Goal: Contribute content

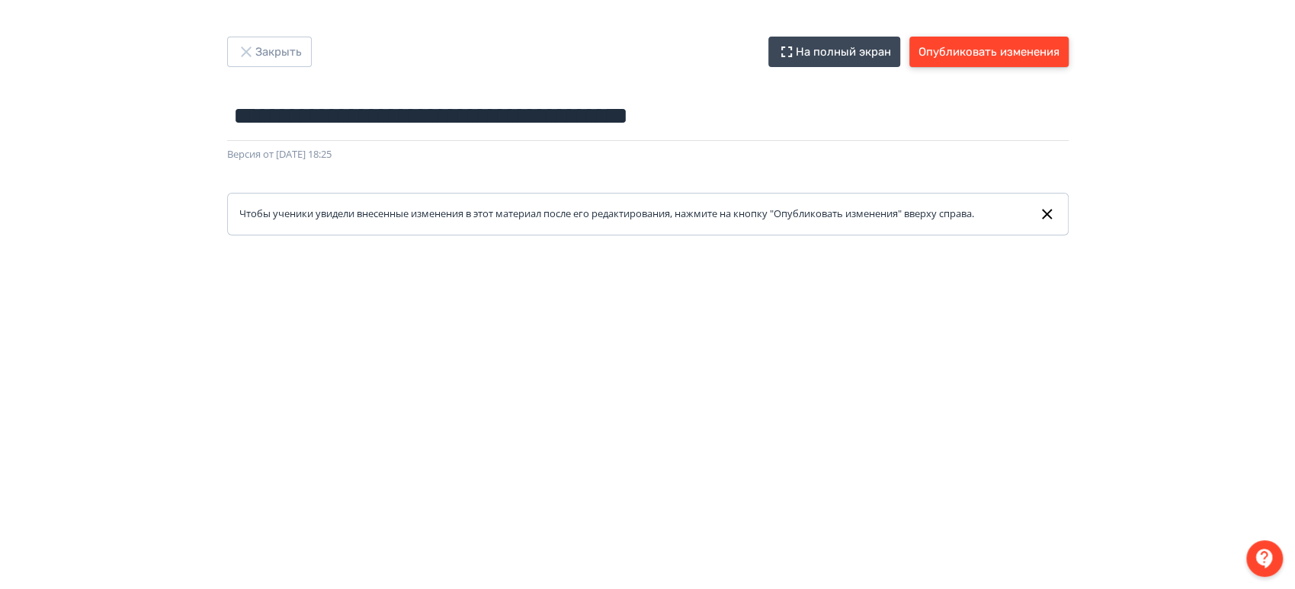
click at [1029, 43] on button "Опубликовать изменения" at bounding box center [988, 52] width 159 height 30
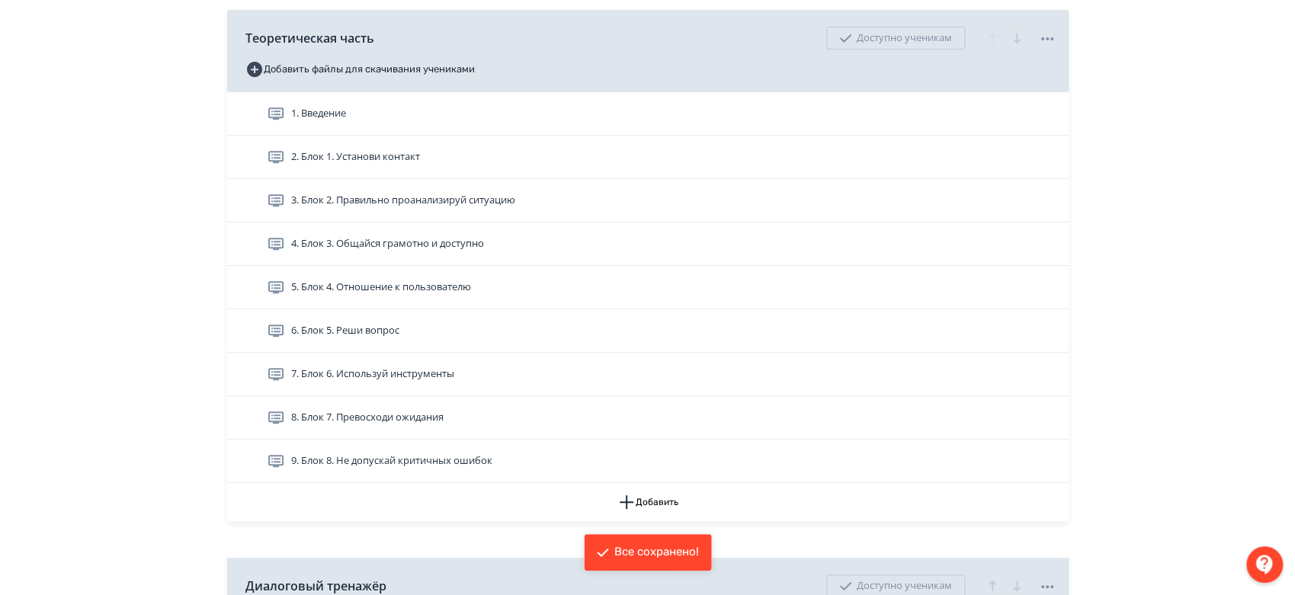
scroll to position [423, 0]
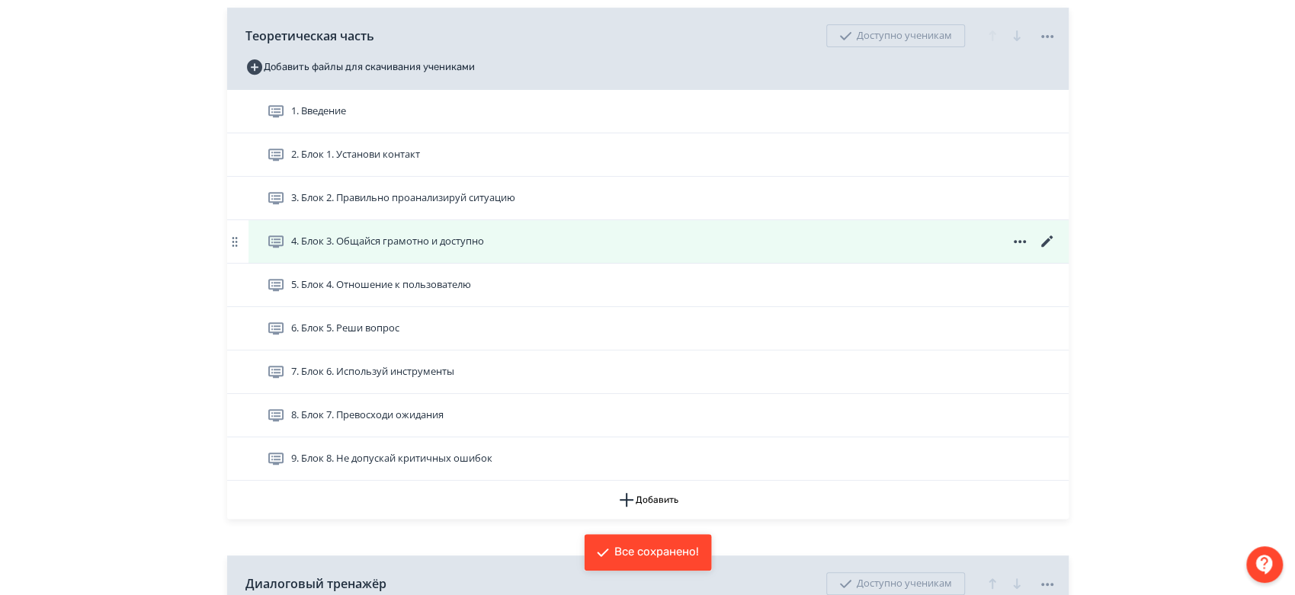
click at [1045, 247] on icon at bounding box center [1045, 240] width 11 height 11
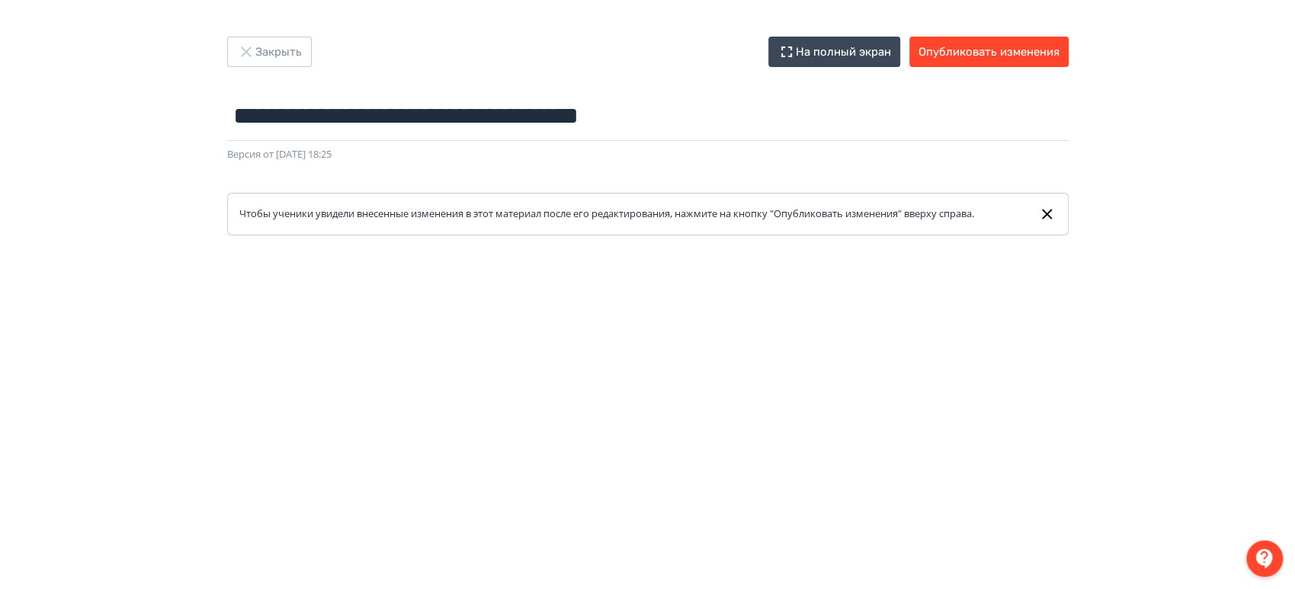
click at [274, 68] on div "**********" at bounding box center [648, 136] width 914 height 199
click at [274, 53] on button "Закрыть" at bounding box center [269, 52] width 85 height 30
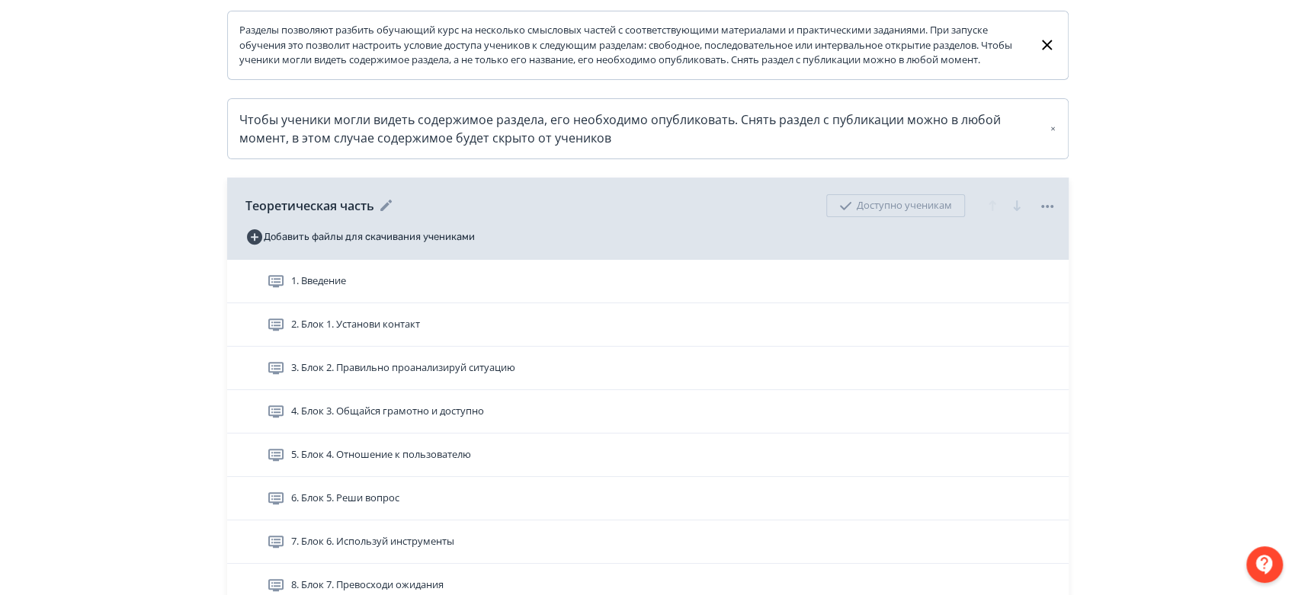
scroll to position [254, 0]
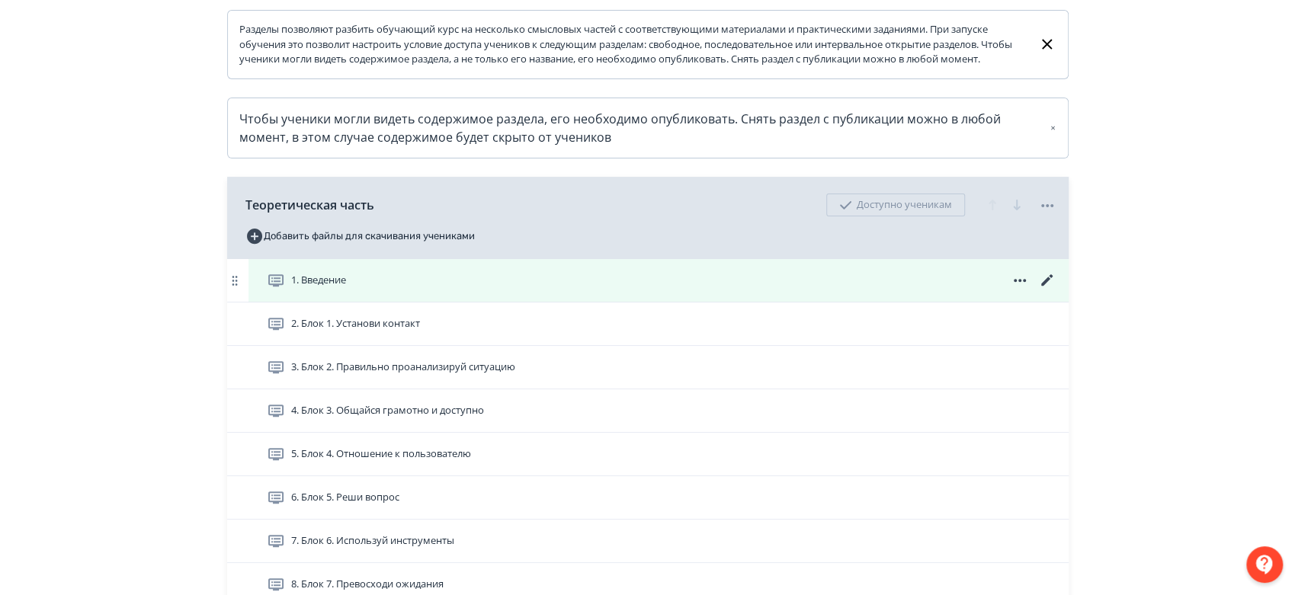
click at [1042, 286] on icon at bounding box center [1045, 279] width 11 height 11
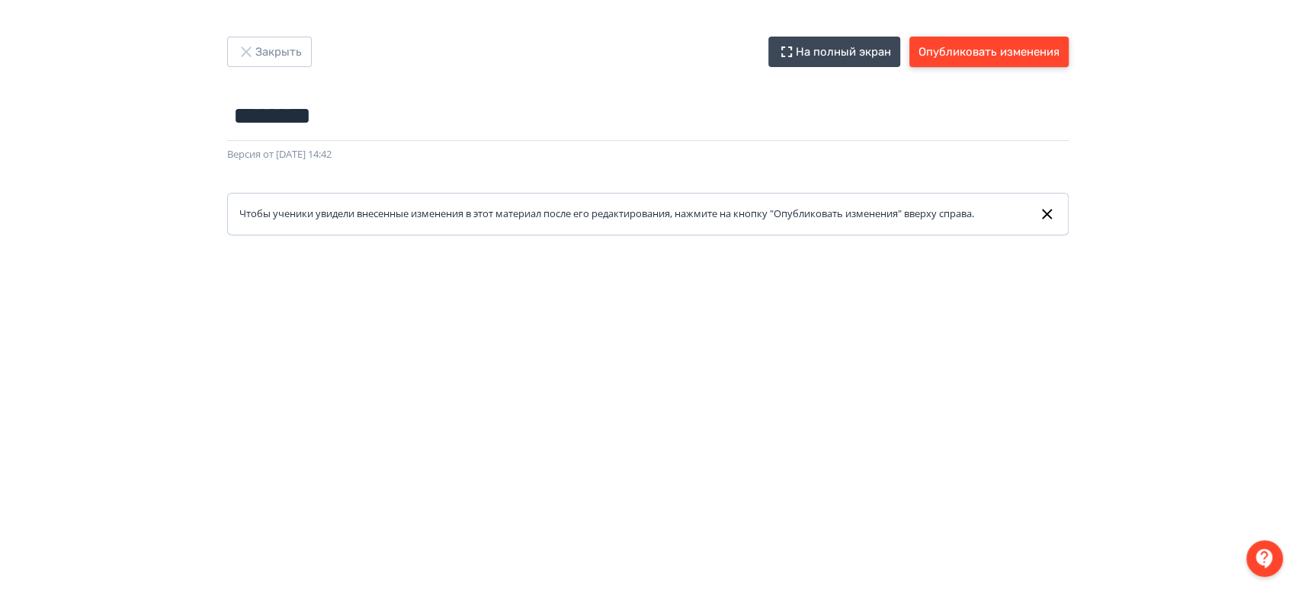
click at [978, 53] on button "Опубликовать изменения" at bounding box center [988, 52] width 159 height 30
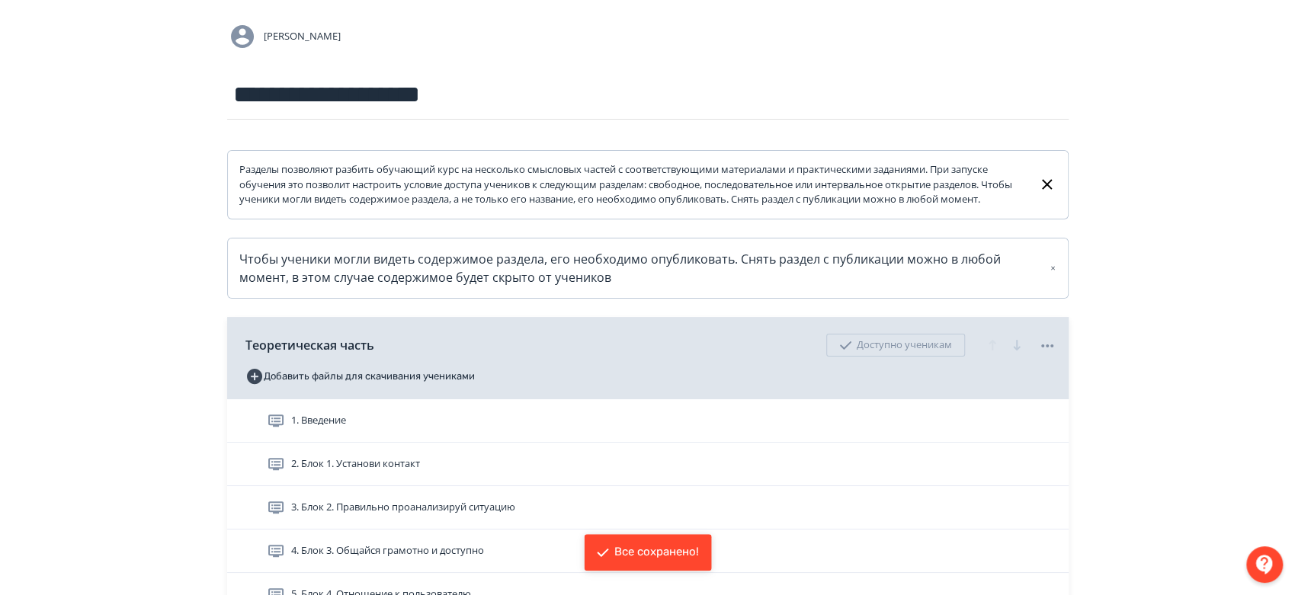
scroll to position [254, 0]
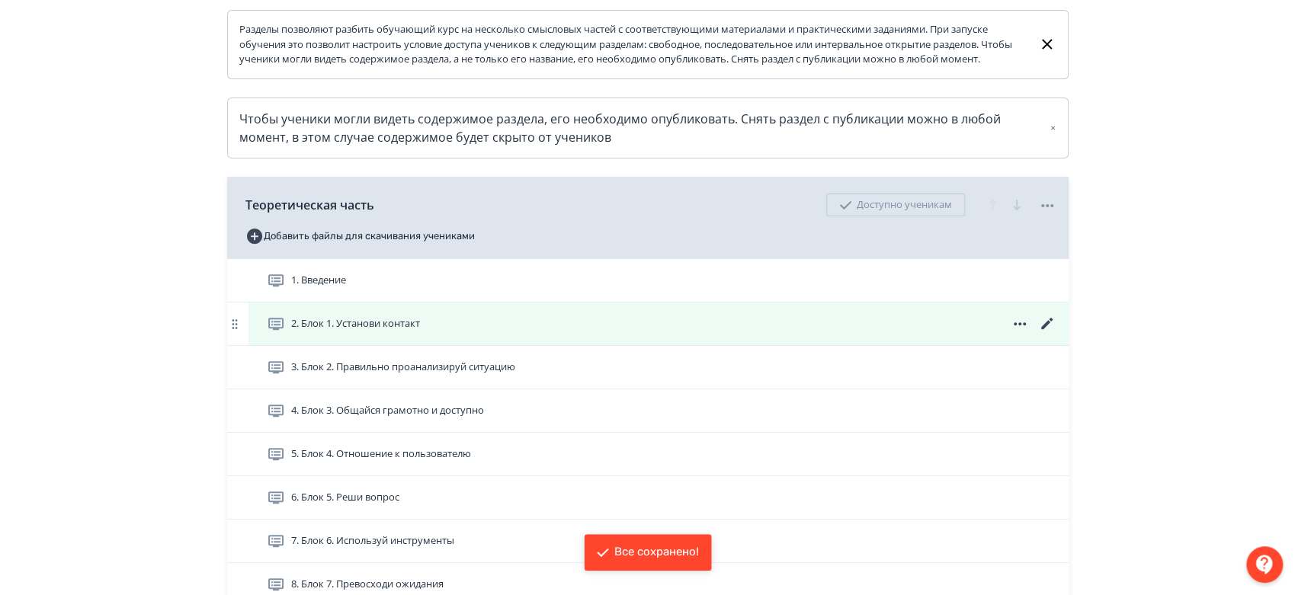
click at [1040, 333] on icon at bounding box center [1047, 324] width 18 height 18
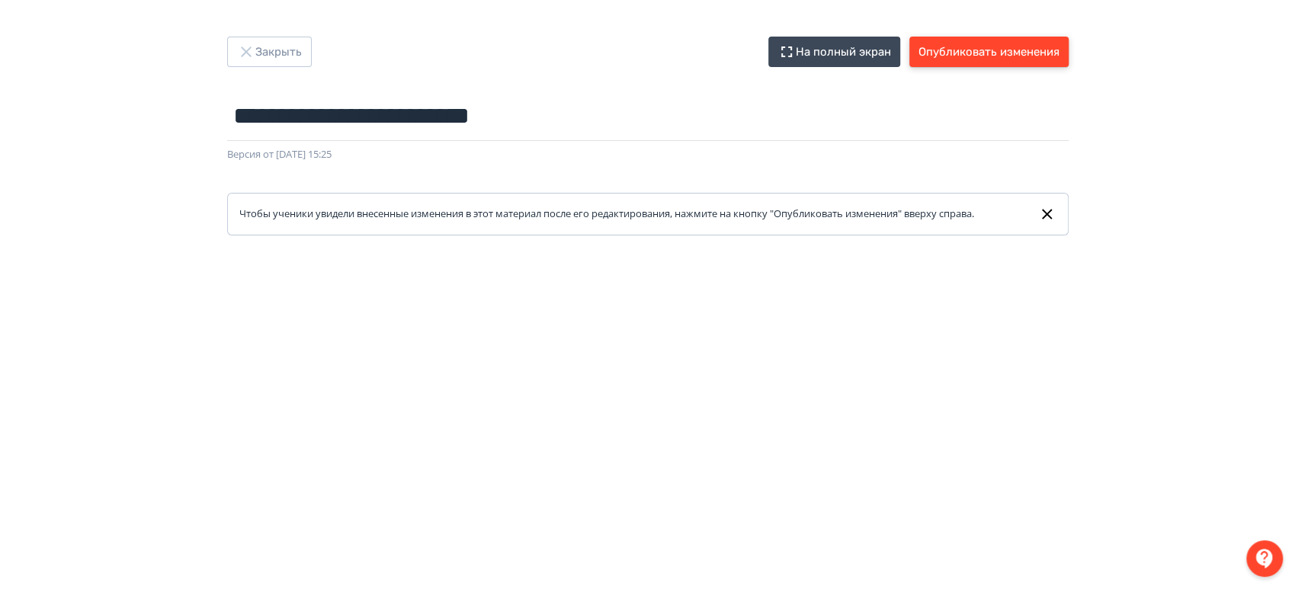
click at [944, 53] on button "Опубликовать изменения" at bounding box center [988, 52] width 159 height 30
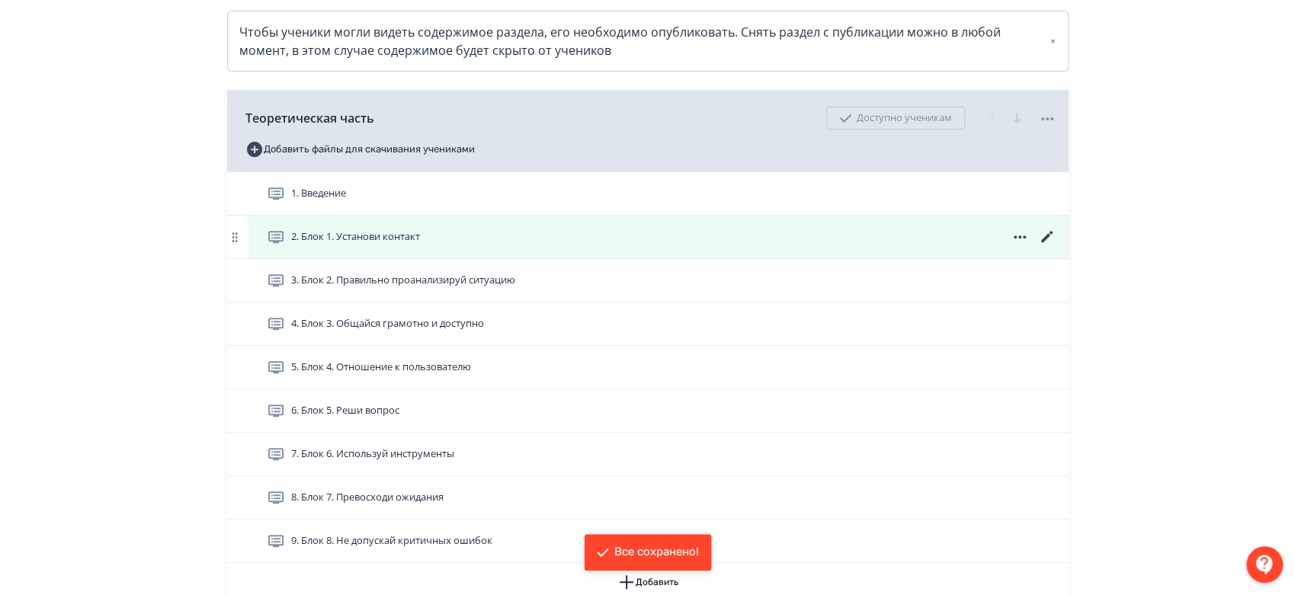
scroll to position [423, 0]
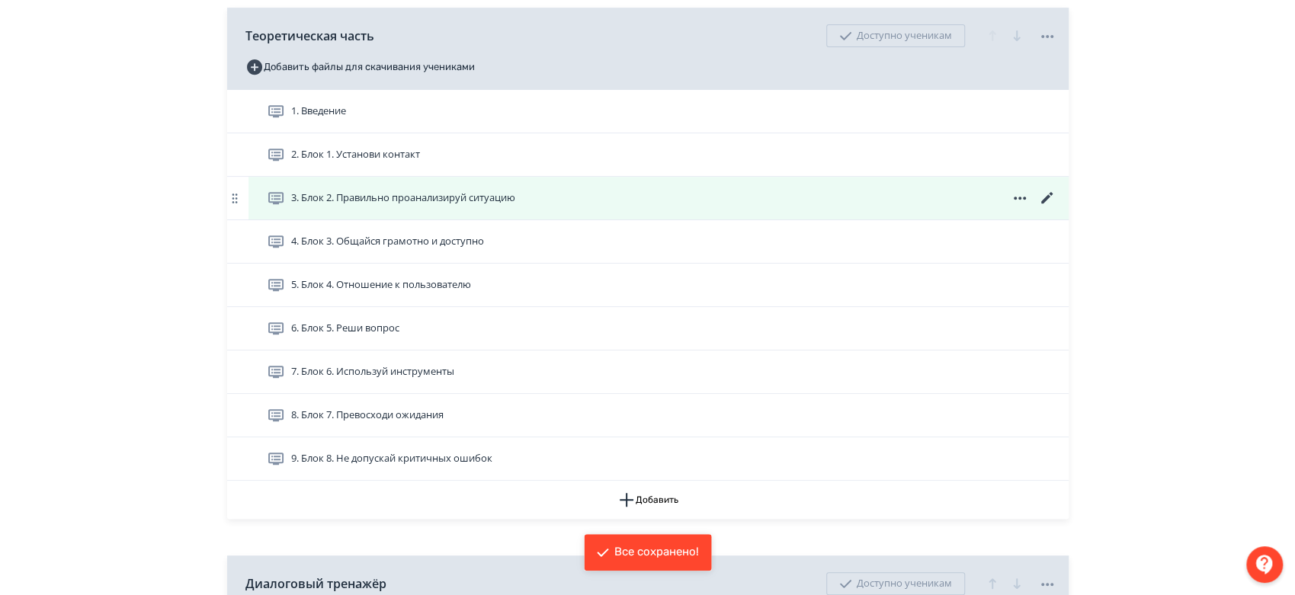
click at [1048, 207] on icon at bounding box center [1047, 198] width 18 height 18
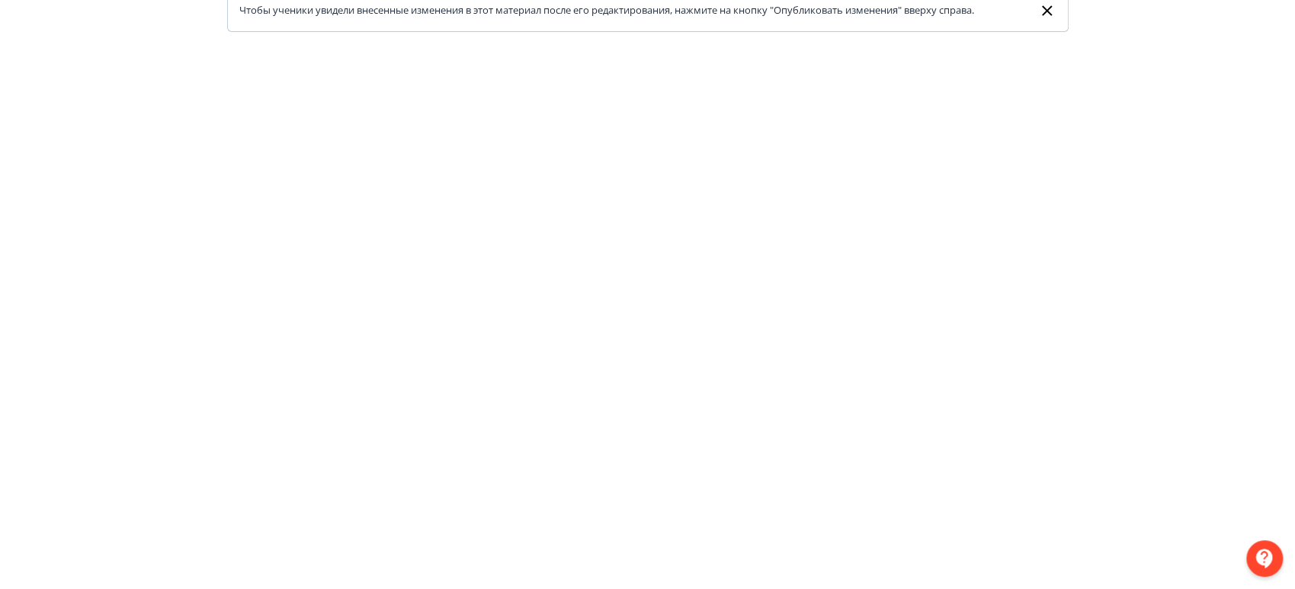
scroll to position [23, 0]
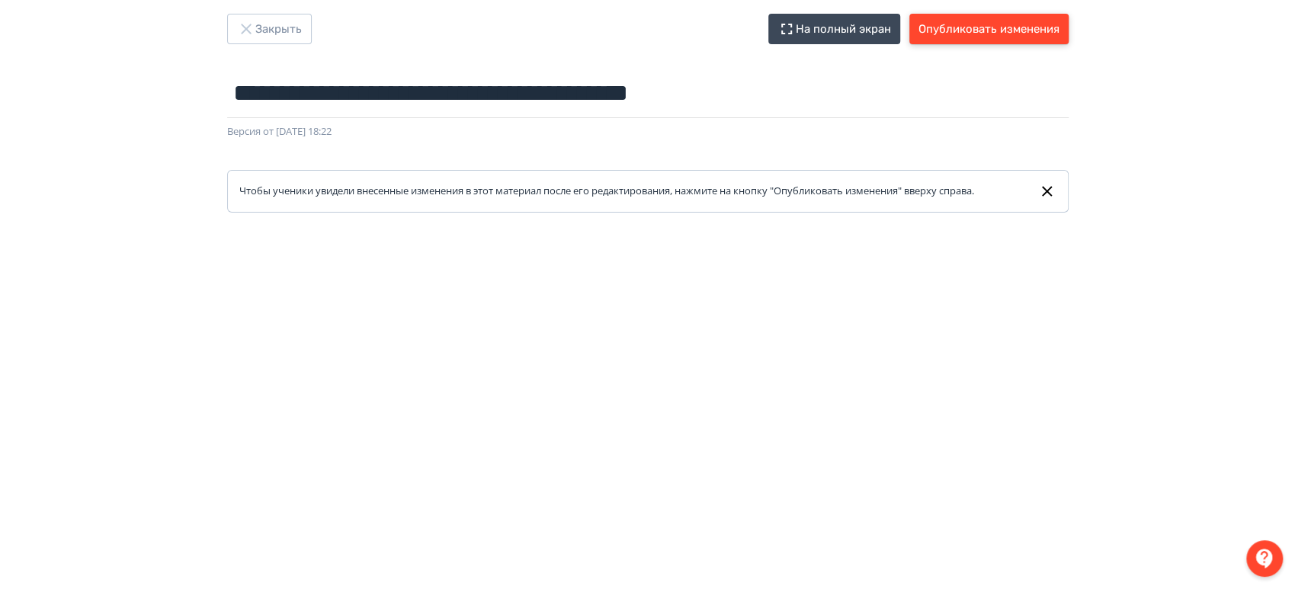
click at [1004, 24] on button "Опубликовать изменения" at bounding box center [988, 29] width 159 height 30
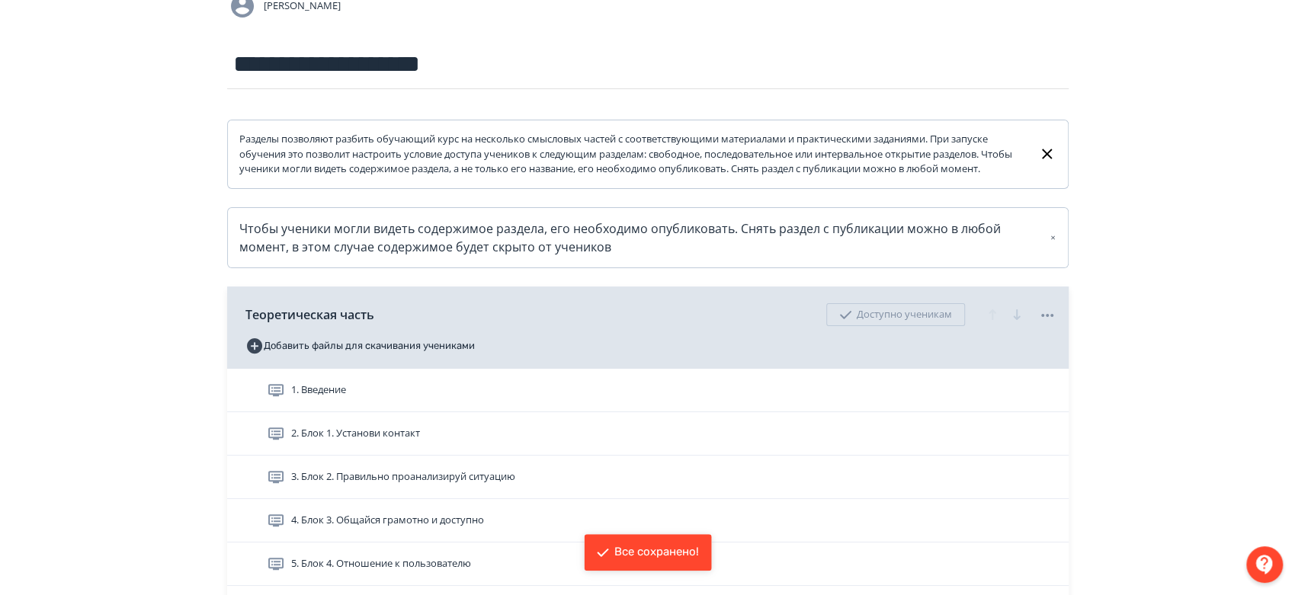
scroll to position [338, 0]
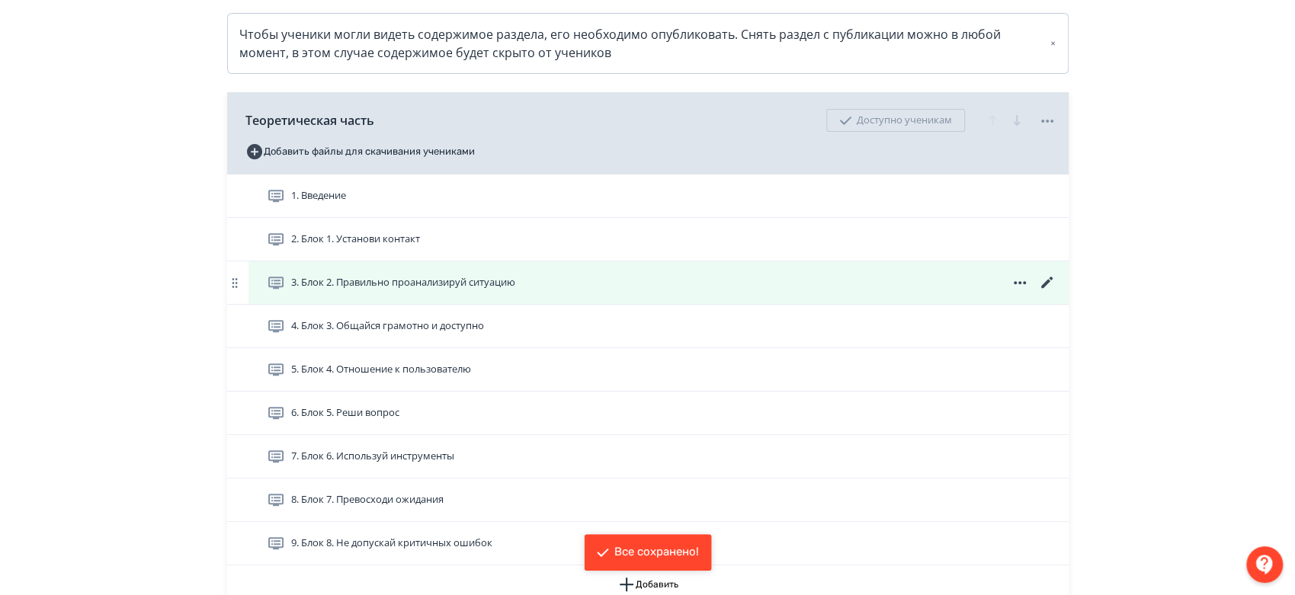
click at [1044, 288] on icon at bounding box center [1045, 282] width 11 height 11
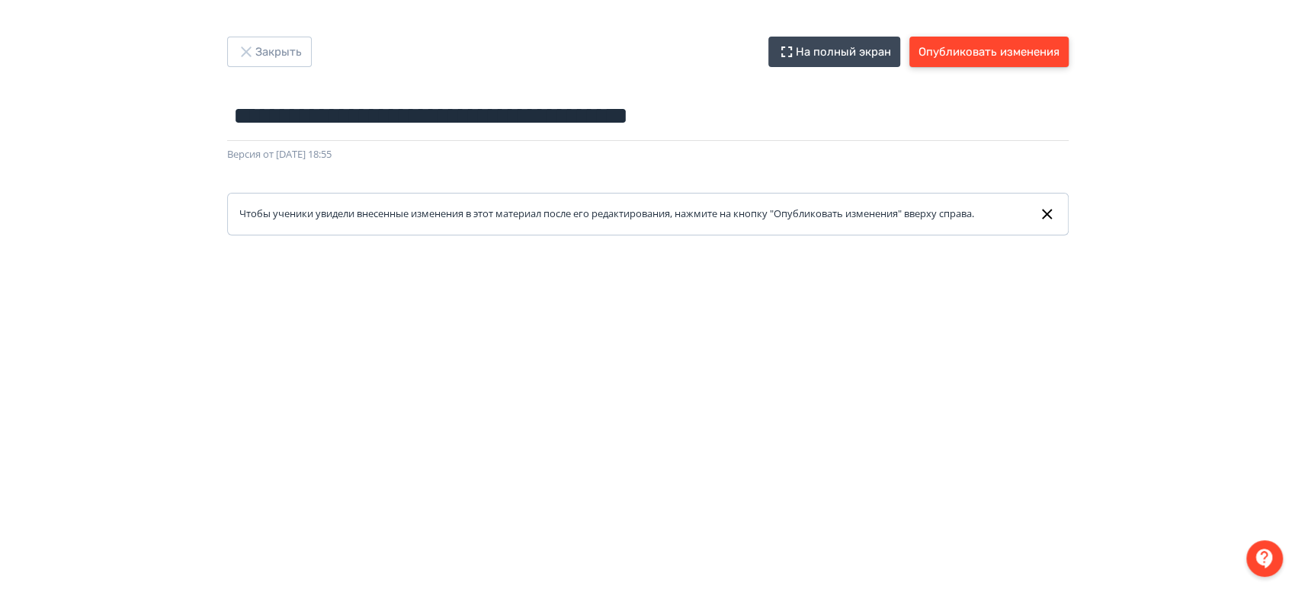
click at [978, 48] on button "Опубликовать изменения" at bounding box center [988, 52] width 159 height 30
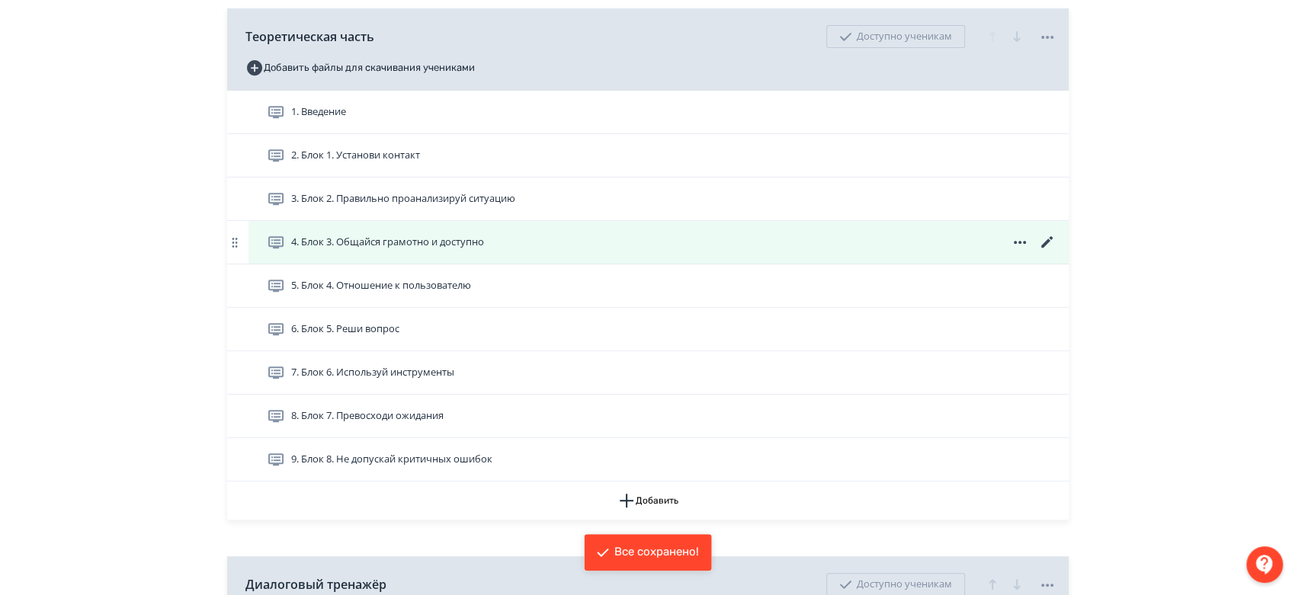
scroll to position [423, 0]
click at [1046, 247] on icon at bounding box center [1045, 240] width 11 height 11
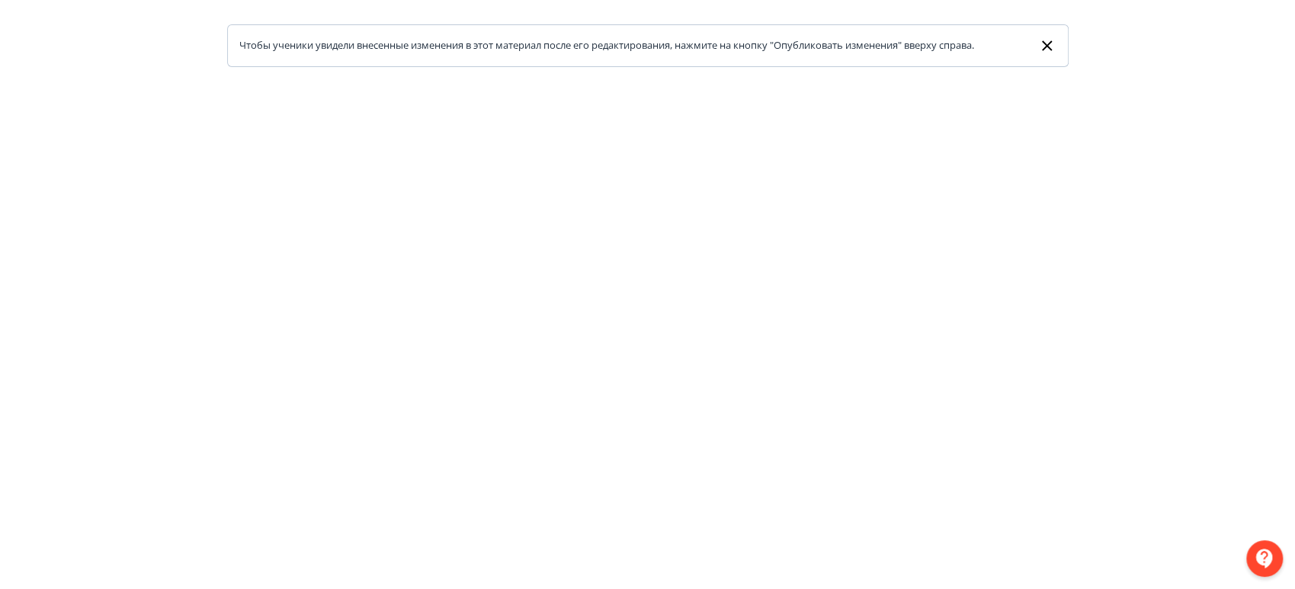
scroll to position [168, 0]
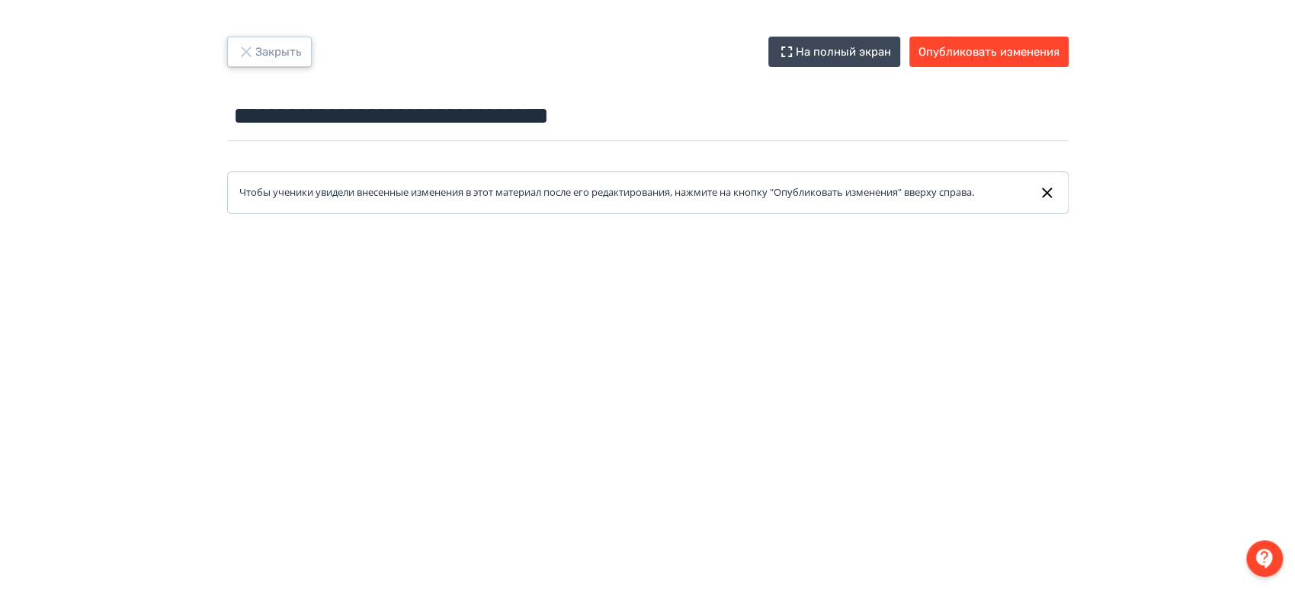
click at [281, 55] on button "Закрыть" at bounding box center [269, 52] width 85 height 30
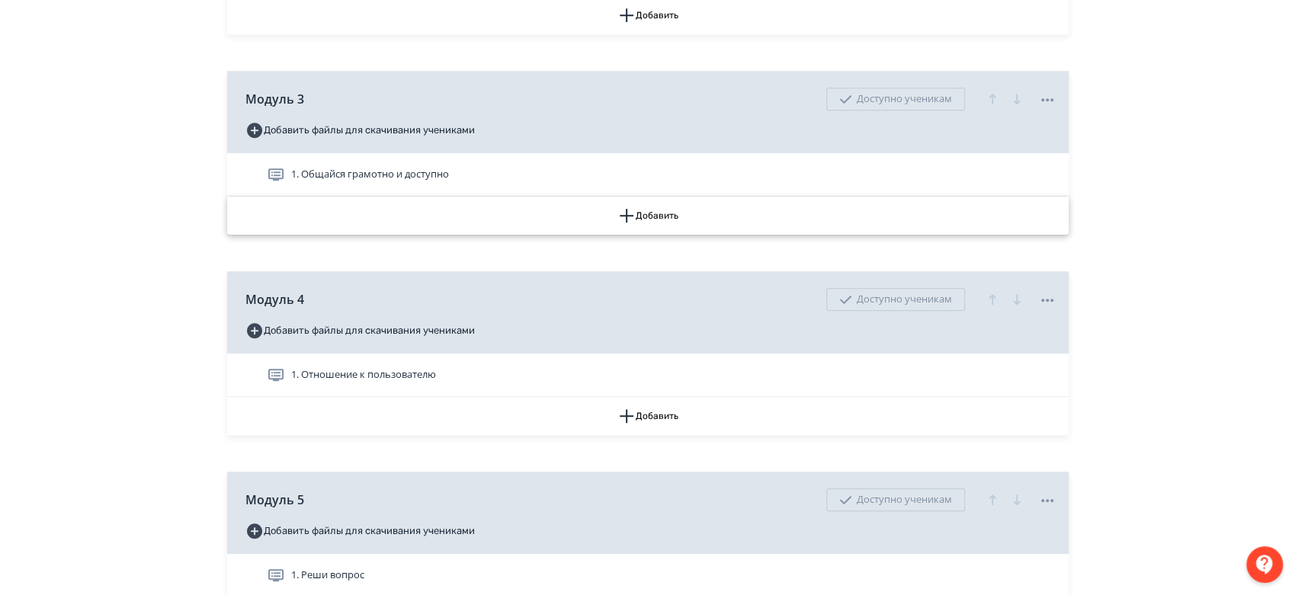
scroll to position [677, 0]
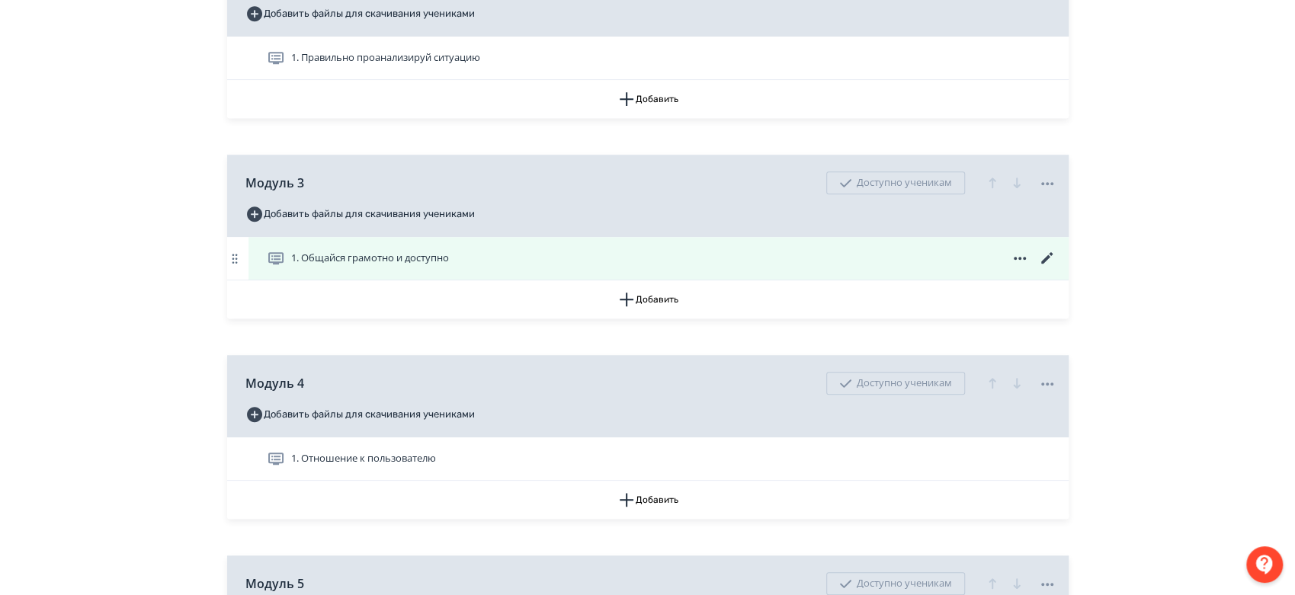
click at [1046, 267] on icon at bounding box center [1047, 258] width 18 height 18
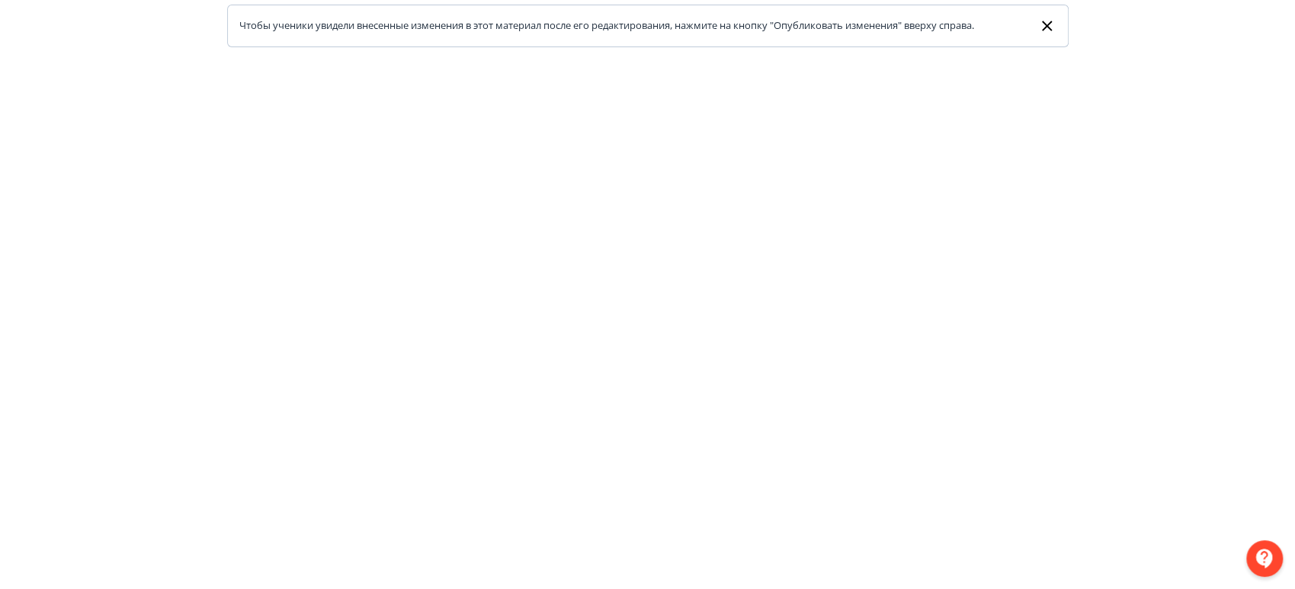
scroll to position [338, 0]
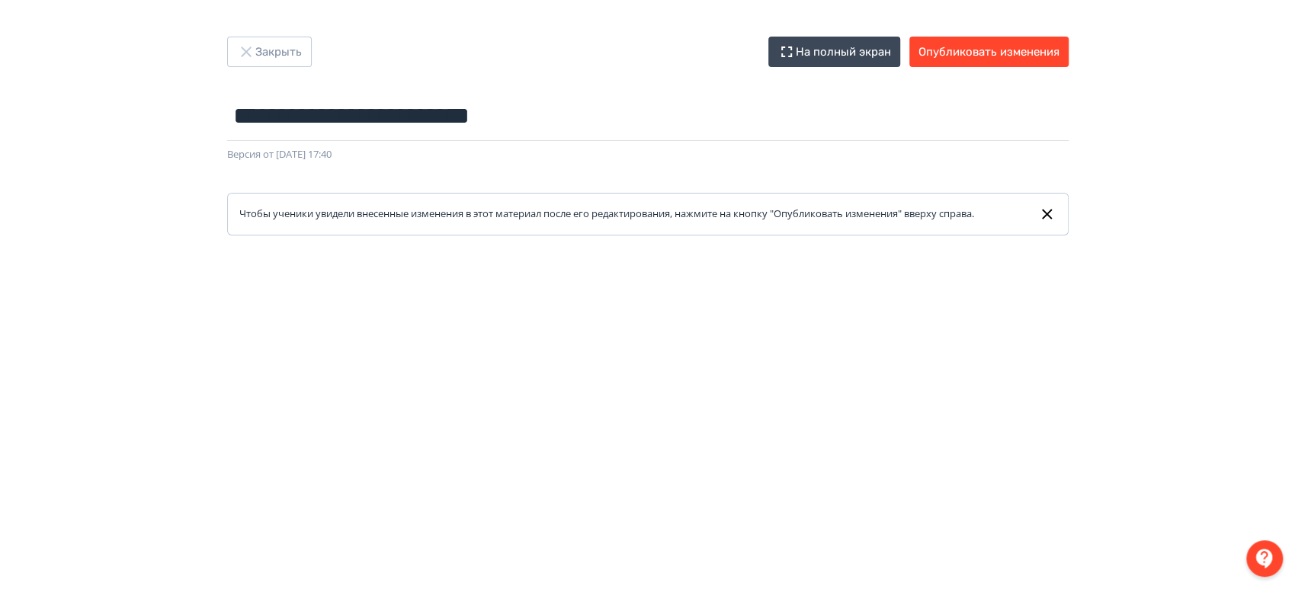
scroll to position [361, 0]
